Goal: Task Accomplishment & Management: Use online tool/utility

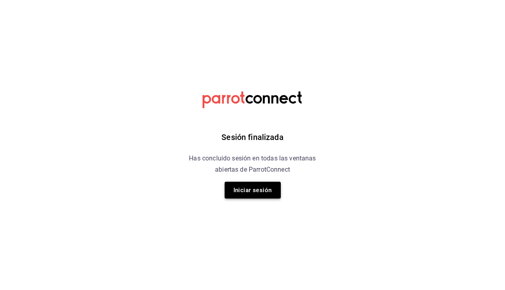
click at [243, 194] on button "Iniciar sesión" at bounding box center [252, 190] width 56 height 17
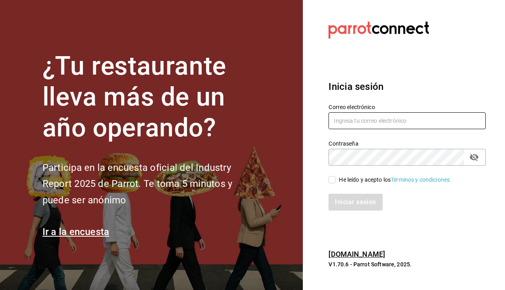
type input "[EMAIL_ADDRESS][DOMAIN_NAME]"
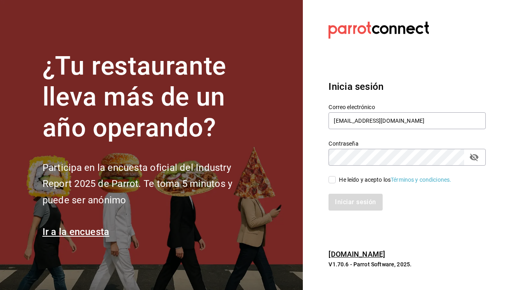
click at [332, 179] on input "He leído y acepto los Términos y condiciones." at bounding box center [331, 179] width 7 height 7
checkbox input "true"
click at [363, 212] on div "Inicia sesión Correo electrónico [EMAIL_ADDRESS][DOMAIN_NAME] Contraseña Contra…" at bounding box center [406, 145] width 157 height 150
click at [361, 196] on button "Iniciar sesión" at bounding box center [355, 202] width 54 height 17
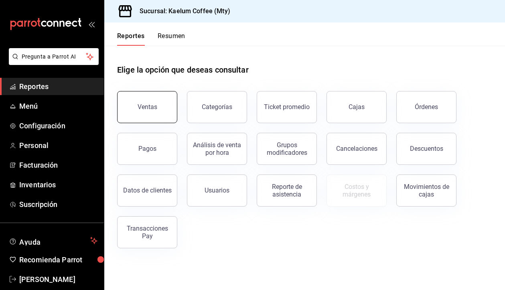
click at [154, 113] on button "Ventas" at bounding box center [147, 107] width 60 height 32
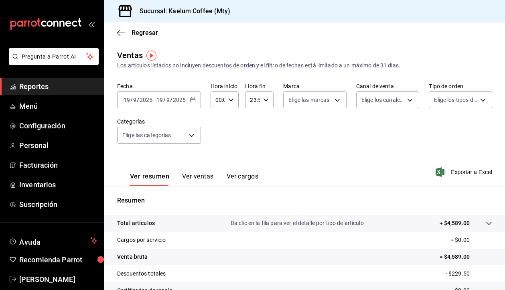
click at [195, 99] on icon "button" at bounding box center [193, 100] width 6 height 6
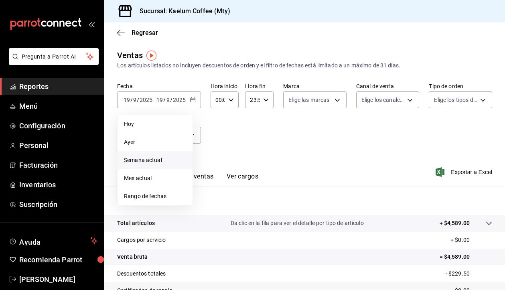
click at [149, 162] on span "Semana actual" at bounding box center [155, 160] width 62 height 8
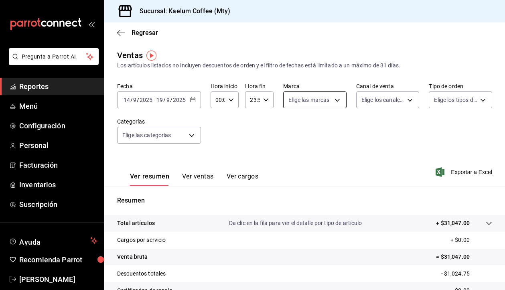
click at [317, 101] on body "Pregunta a Parrot AI Reportes Menú Configuración Personal Facturación Inventari…" at bounding box center [252, 145] width 505 height 290
click at [191, 142] on div at bounding box center [252, 145] width 505 height 290
click at [193, 137] on body "Pregunta a Parrot AI Reportes Menú Configuración Personal Facturación Inventari…" at bounding box center [252, 145] width 505 height 290
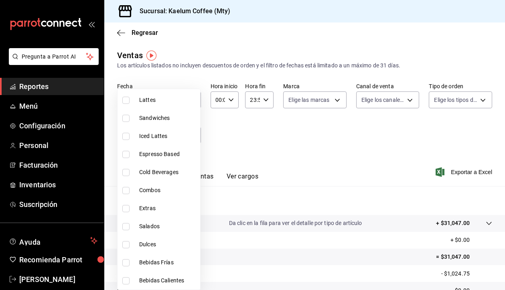
scroll to position [80, 0]
click at [126, 243] on input "checkbox" at bounding box center [125, 244] width 7 height 7
checkbox input "true"
type input "34deebf2-869e-416b-845f-0131c7b0f9a5"
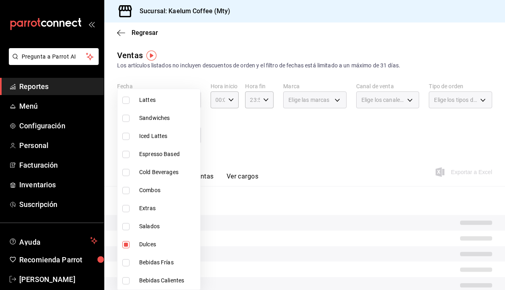
click at [337, 155] on div at bounding box center [252, 145] width 505 height 290
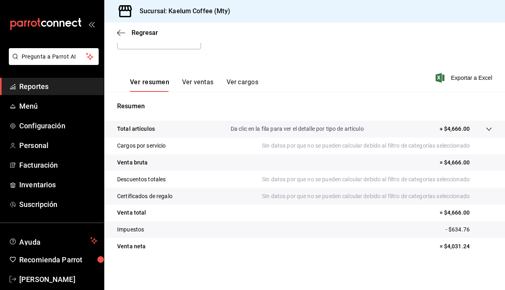
scroll to position [94, 0]
click at [195, 86] on button "Ver ventas" at bounding box center [198, 85] width 32 height 14
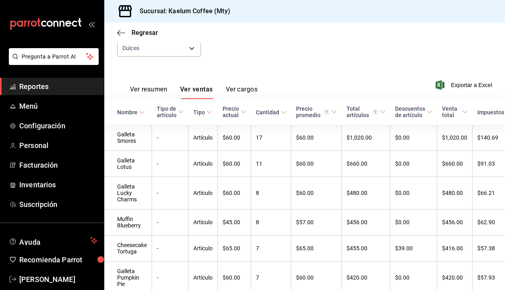
scroll to position [91, 0]
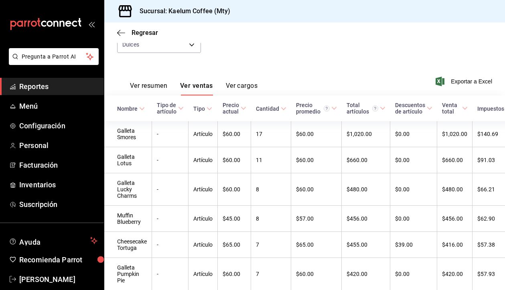
click at [141, 108] on icon at bounding box center [142, 109] width 6 height 6
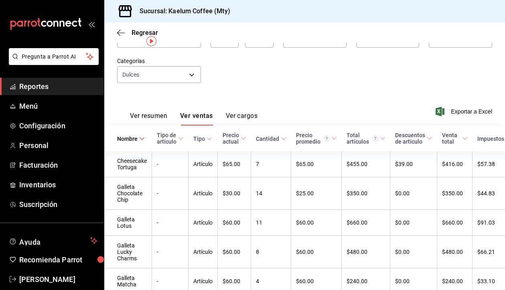
scroll to position [9, 0]
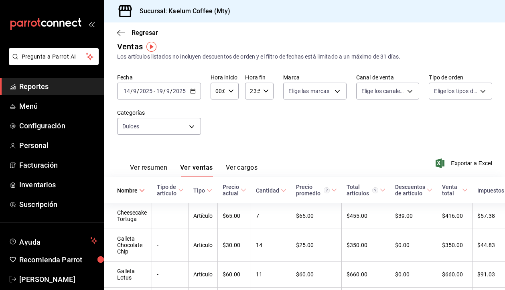
click at [193, 92] on icon "button" at bounding box center [193, 91] width 6 height 6
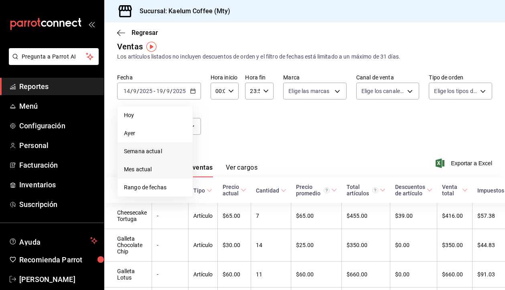
click at [147, 171] on span "Mes actual" at bounding box center [155, 169] width 62 height 8
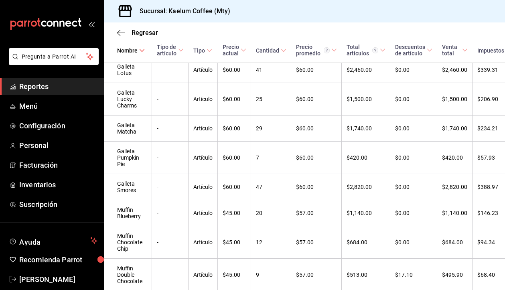
scroll to position [196, 0]
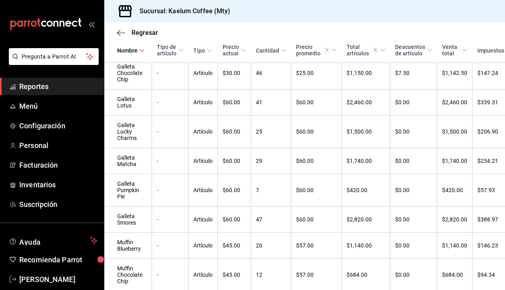
click at [462, 50] on \(Stroke\) at bounding box center [464, 49] width 5 height 3
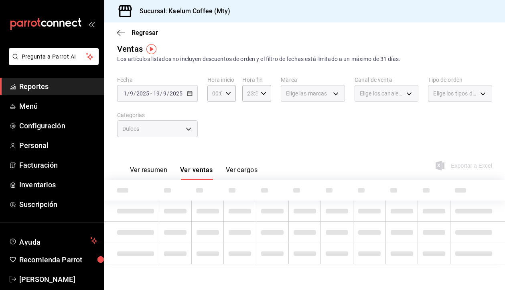
scroll to position [6, 0]
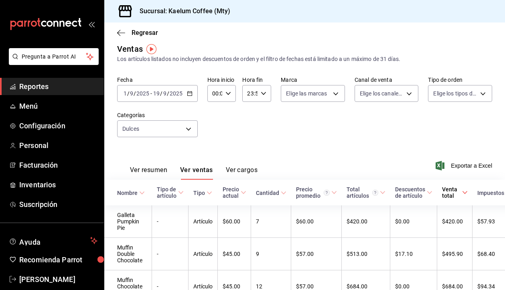
click at [464, 192] on icon at bounding box center [465, 193] width 6 height 6
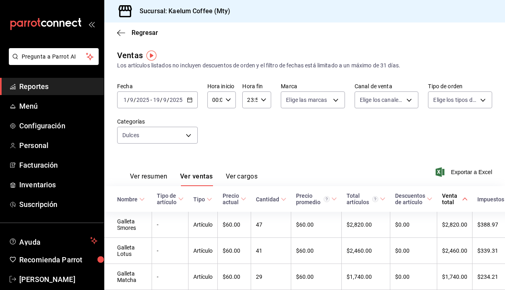
scroll to position [0, 0]
click at [189, 103] on div "[DATE] [DATE] - [DATE] [DATE]" at bounding box center [157, 99] width 81 height 17
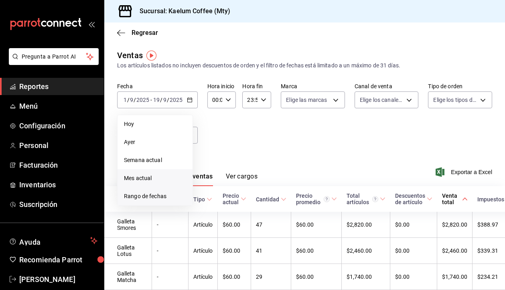
click at [158, 195] on span "Rango de fechas" at bounding box center [155, 196] width 62 height 8
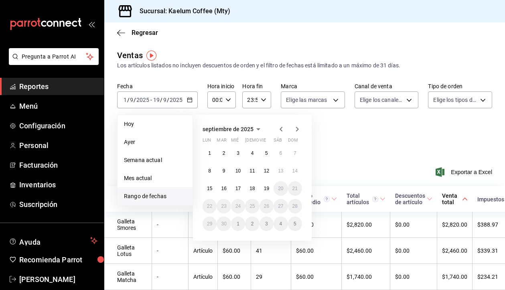
click at [280, 125] on icon "button" at bounding box center [281, 129] width 10 height 10
click at [268, 153] on button "1" at bounding box center [266, 153] width 14 height 14
click at [295, 223] on abbr "31" at bounding box center [294, 224] width 5 height 6
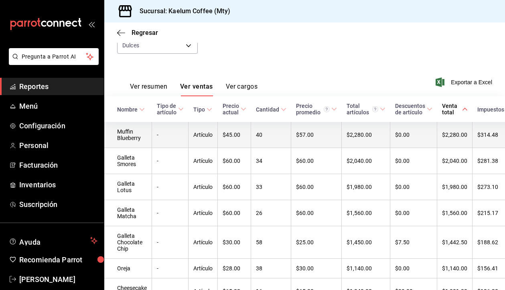
scroll to position [69, 0]
